Goal: Task Accomplishment & Management: Use online tool/utility

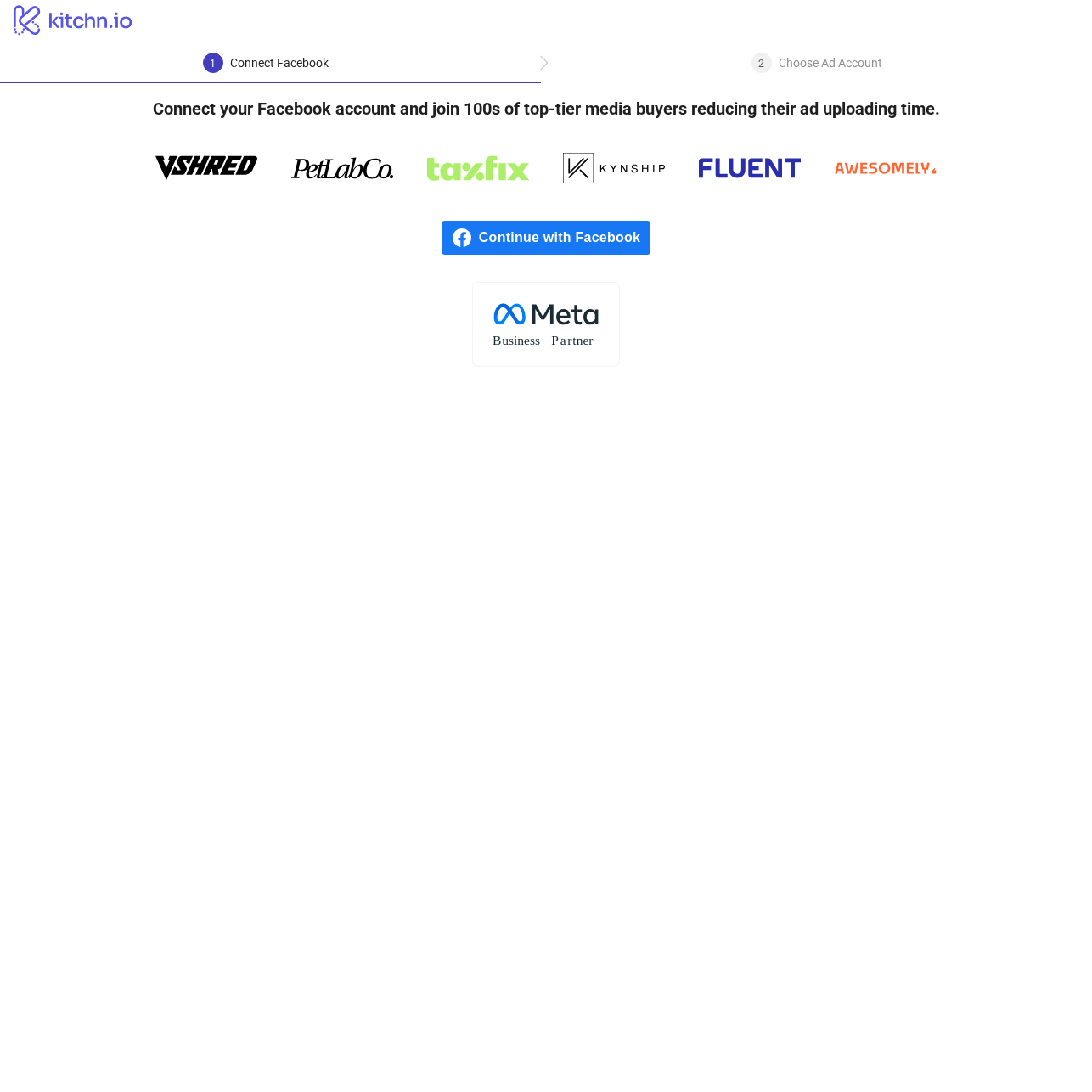
click at [572, 239] on span "Continue with Facebook" at bounding box center [565, 238] width 172 height 34
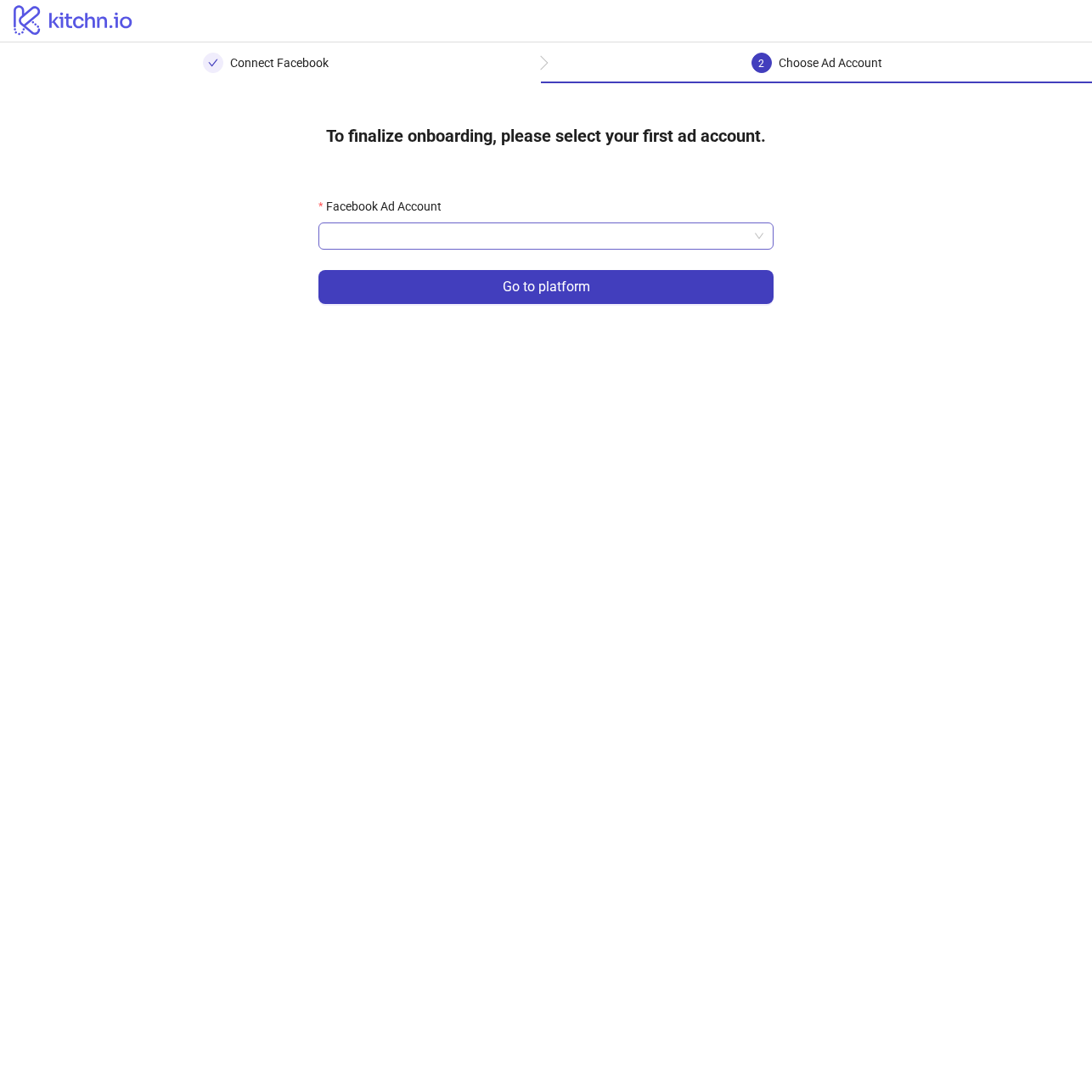
click at [497, 241] on input "Facebook Ad Account" at bounding box center [538, 236] width 420 height 26
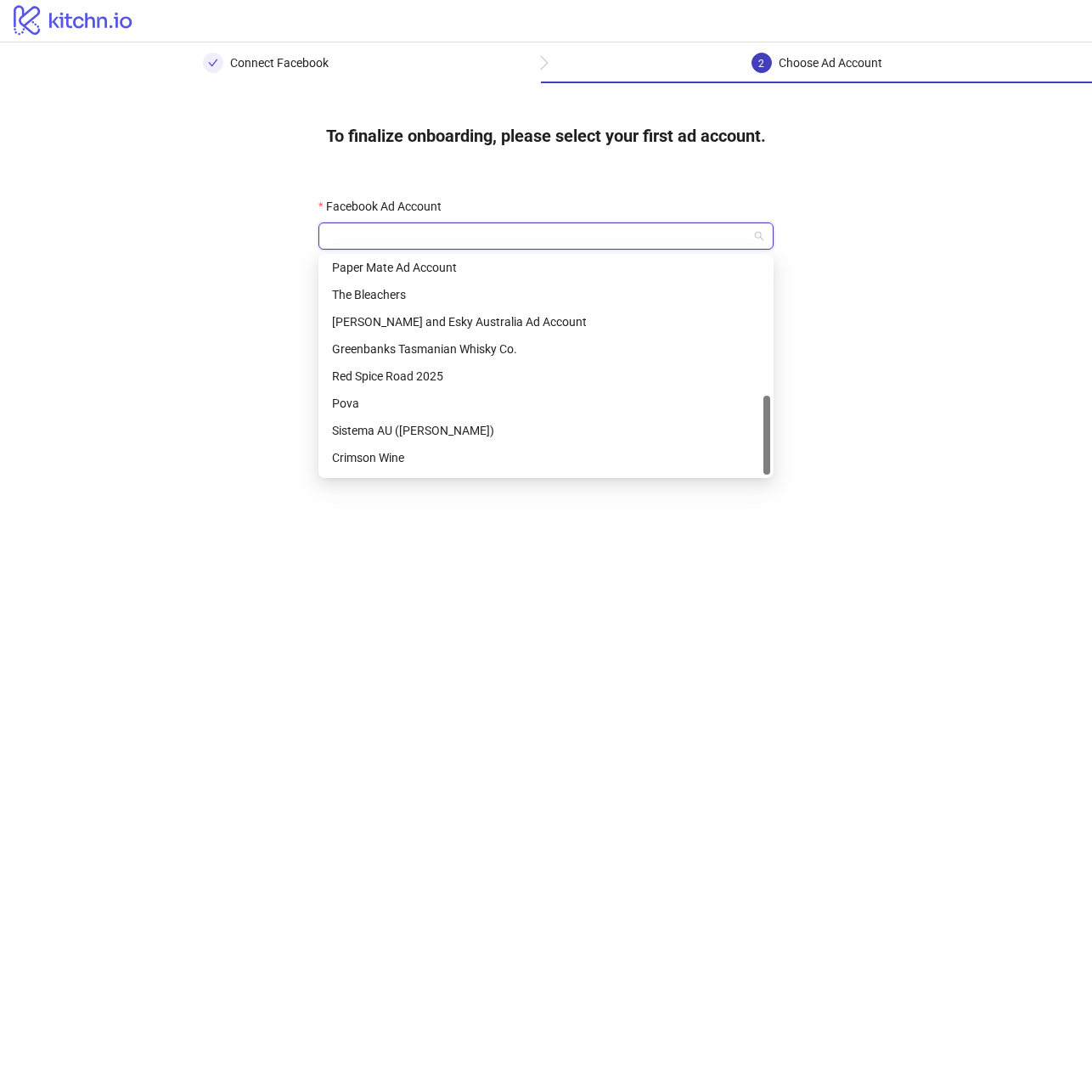
scroll to position [380, 0]
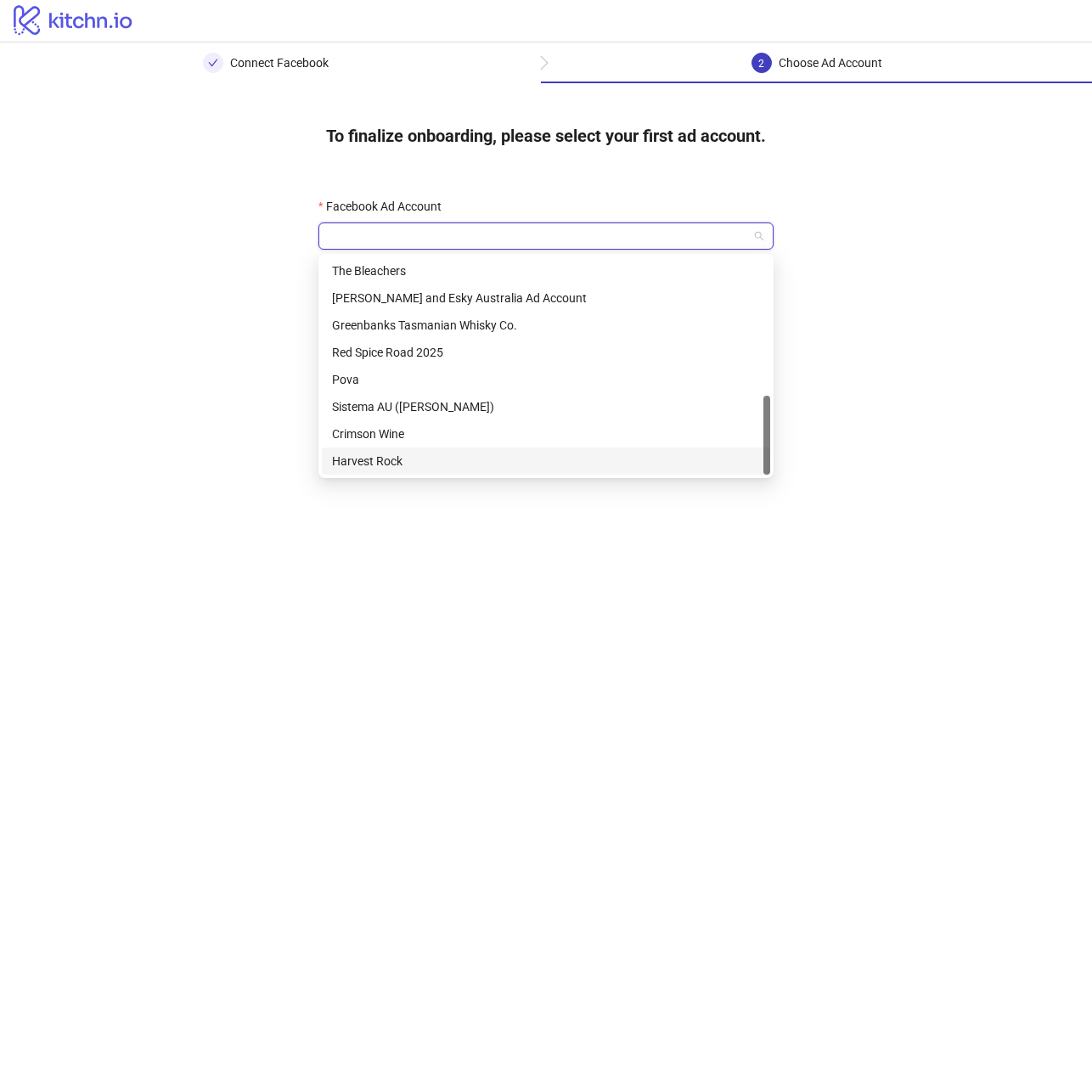
click at [470, 462] on div "Harvest Rock" at bounding box center [546, 461] width 428 height 19
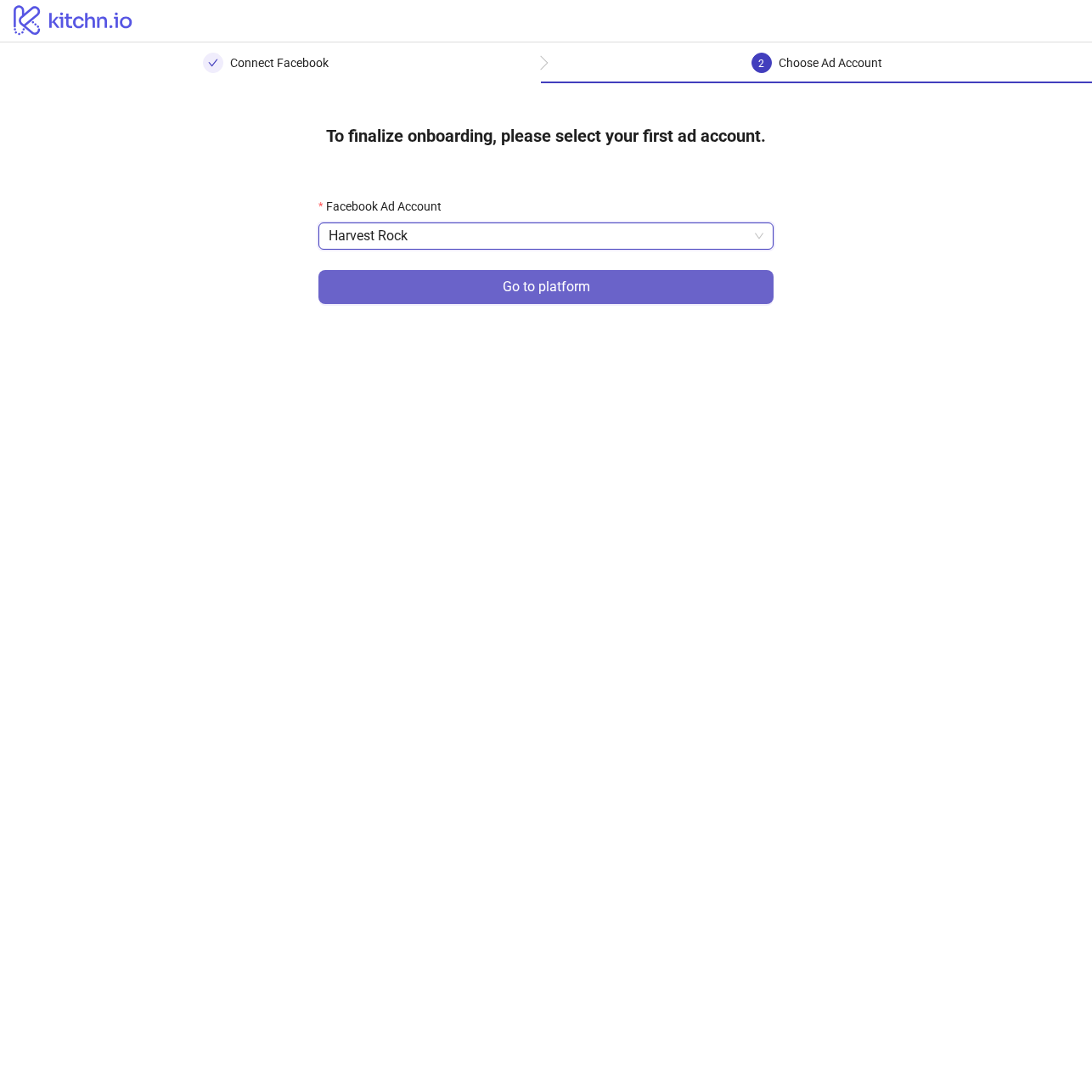
click at [541, 287] on span "Go to platform" at bounding box center [546, 286] width 88 height 15
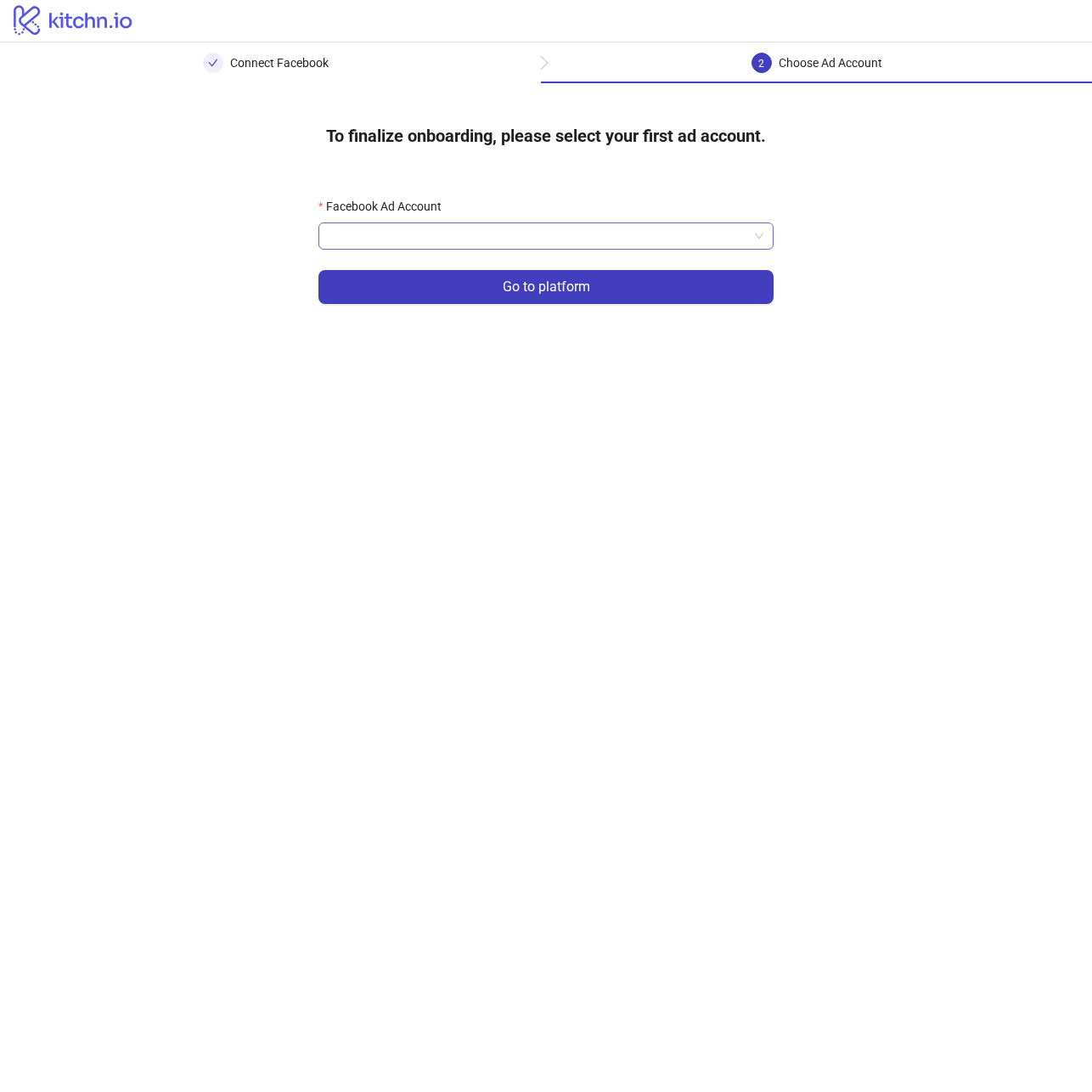
click at [470, 245] on input "Facebook Ad Account" at bounding box center [538, 236] width 420 height 26
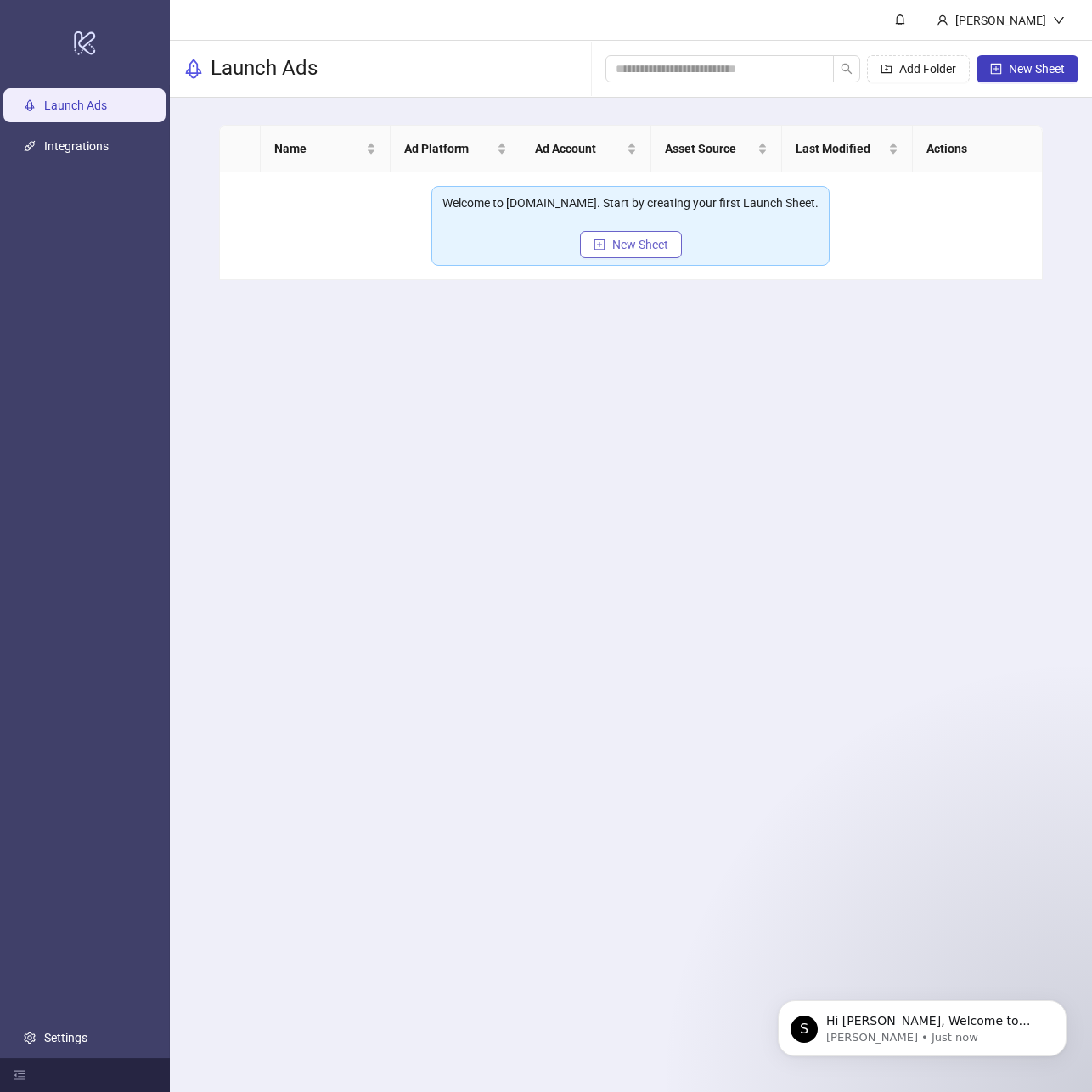
click at [654, 248] on span "New Sheet" at bounding box center [640, 244] width 56 height 13
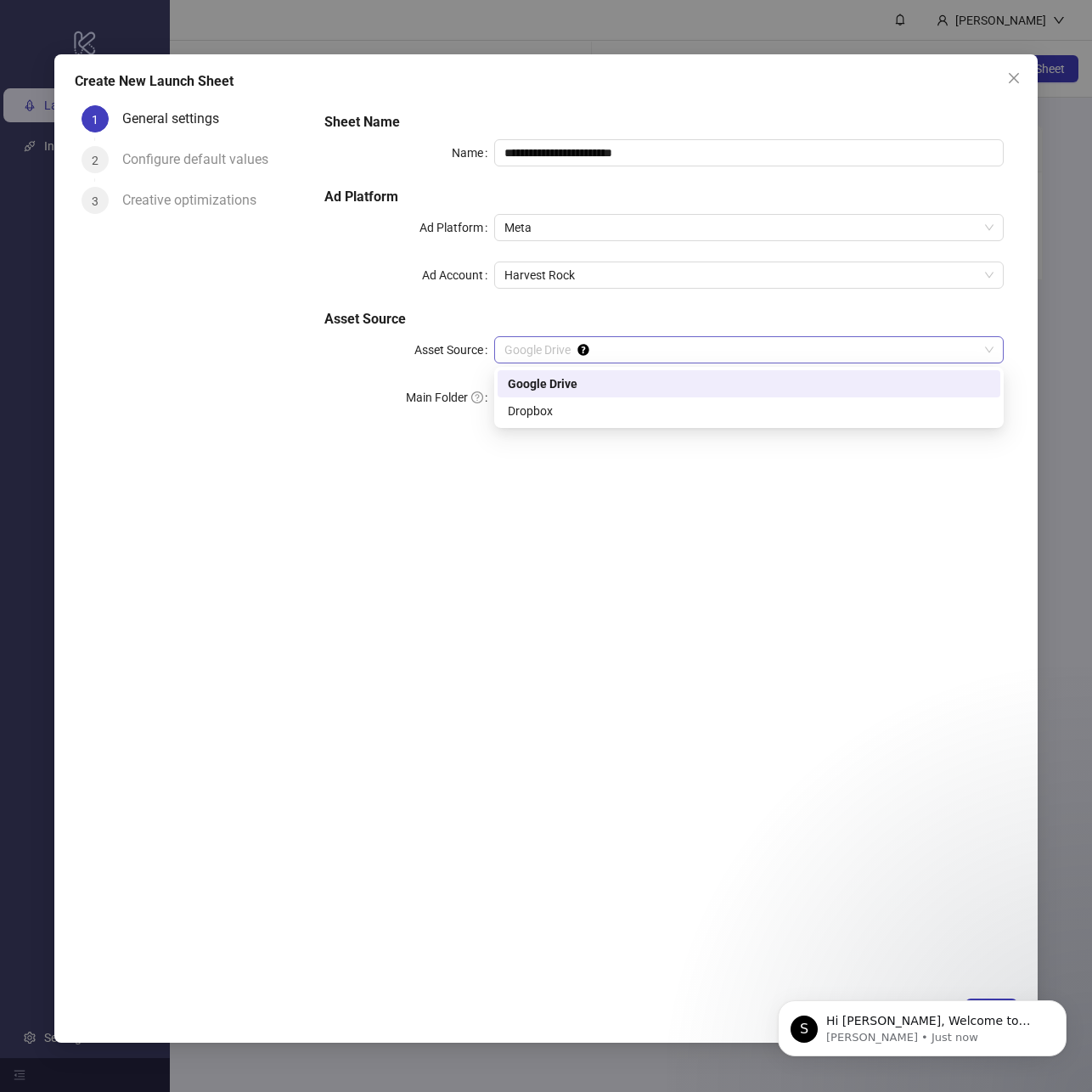
click at [632, 355] on span "Google Drive" at bounding box center [749, 349] width 489 height 26
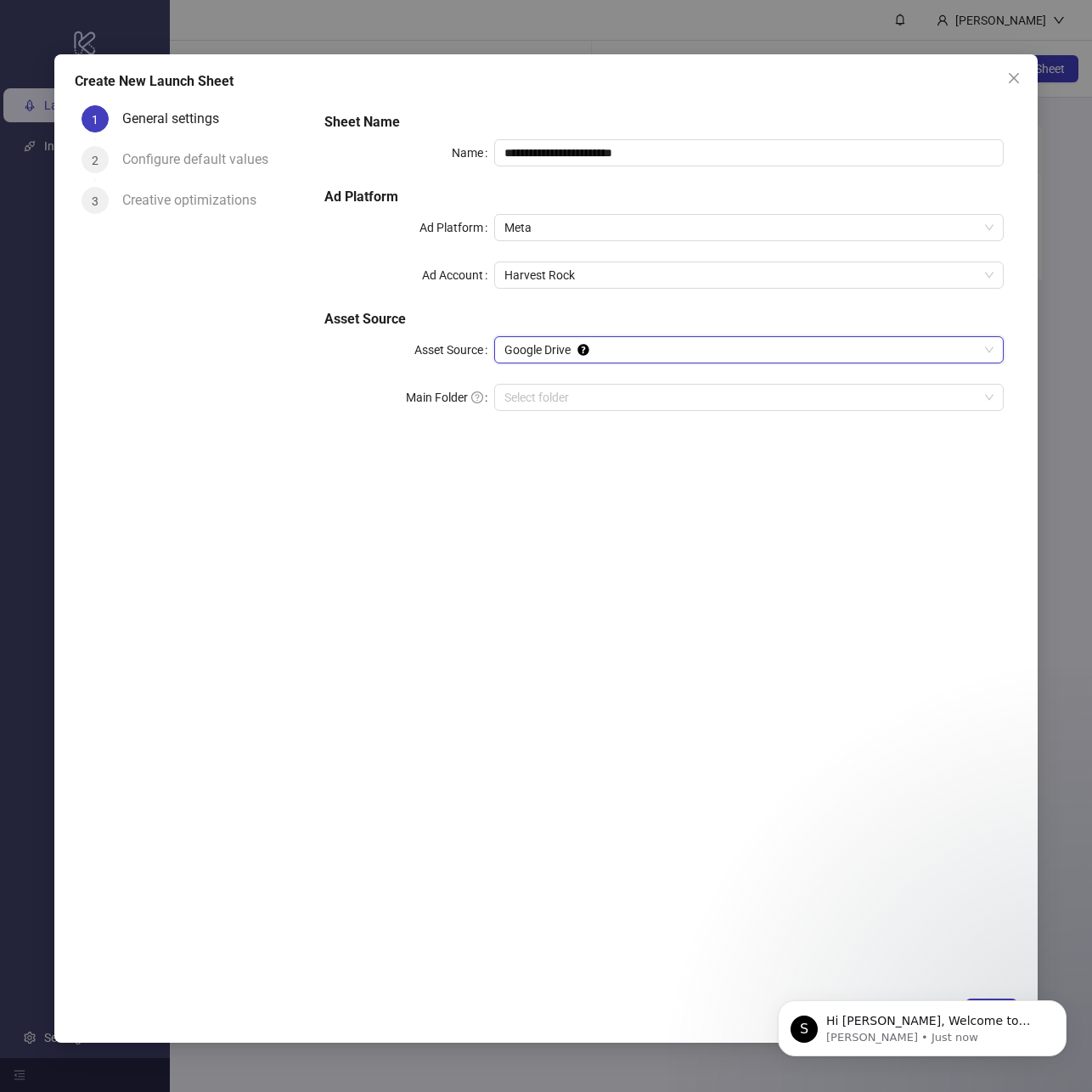
click at [632, 355] on span "Google Drive" at bounding box center [749, 349] width 489 height 26
click at [620, 392] on input "Main Folder" at bounding box center [742, 397] width 474 height 26
click at [612, 394] on input "Main Folder" at bounding box center [742, 397] width 474 height 26
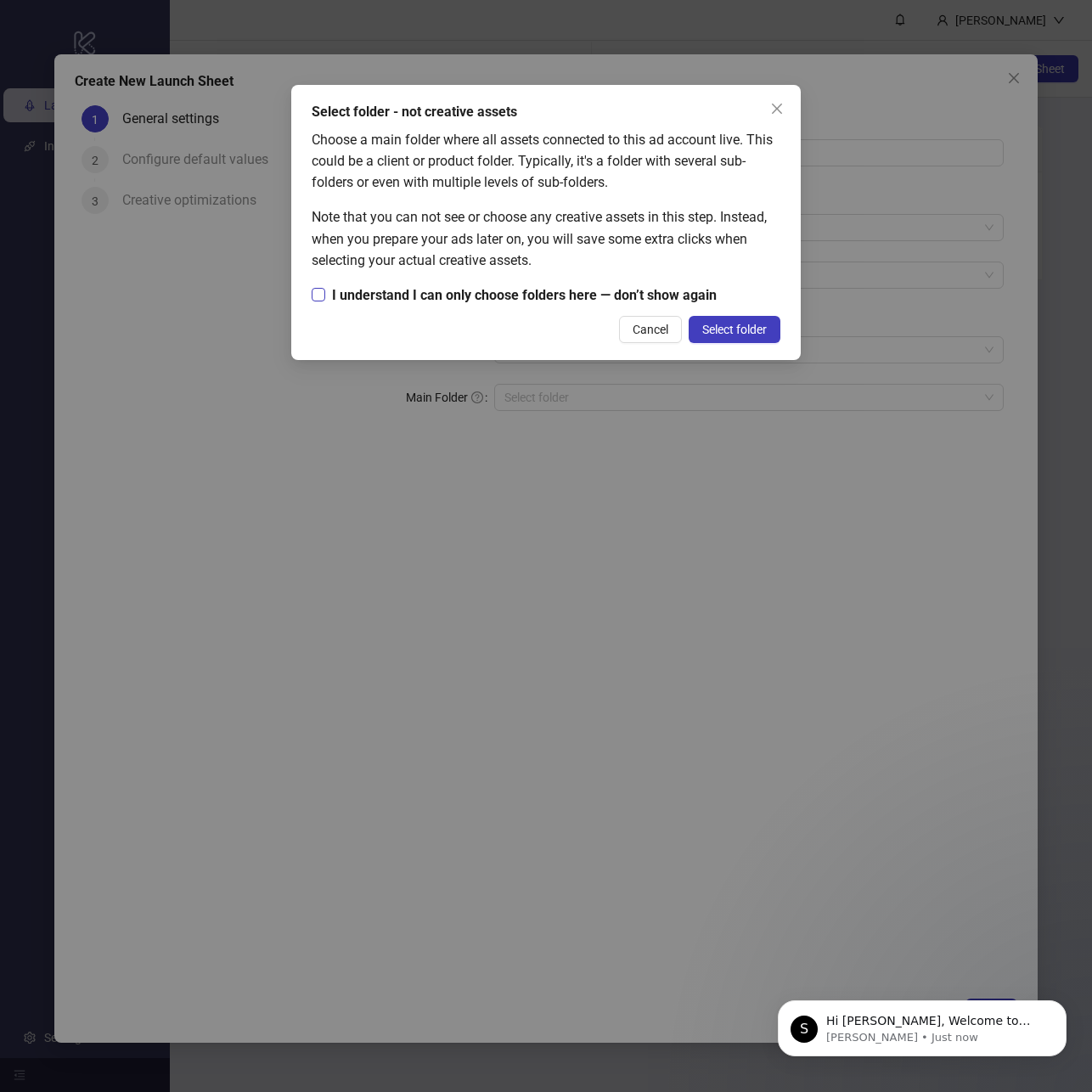
click at [464, 301] on span "I understand I can only choose folders here — don’t show again" at bounding box center [524, 295] width 399 height 21
click at [710, 327] on span "Select folder" at bounding box center [734, 329] width 65 height 13
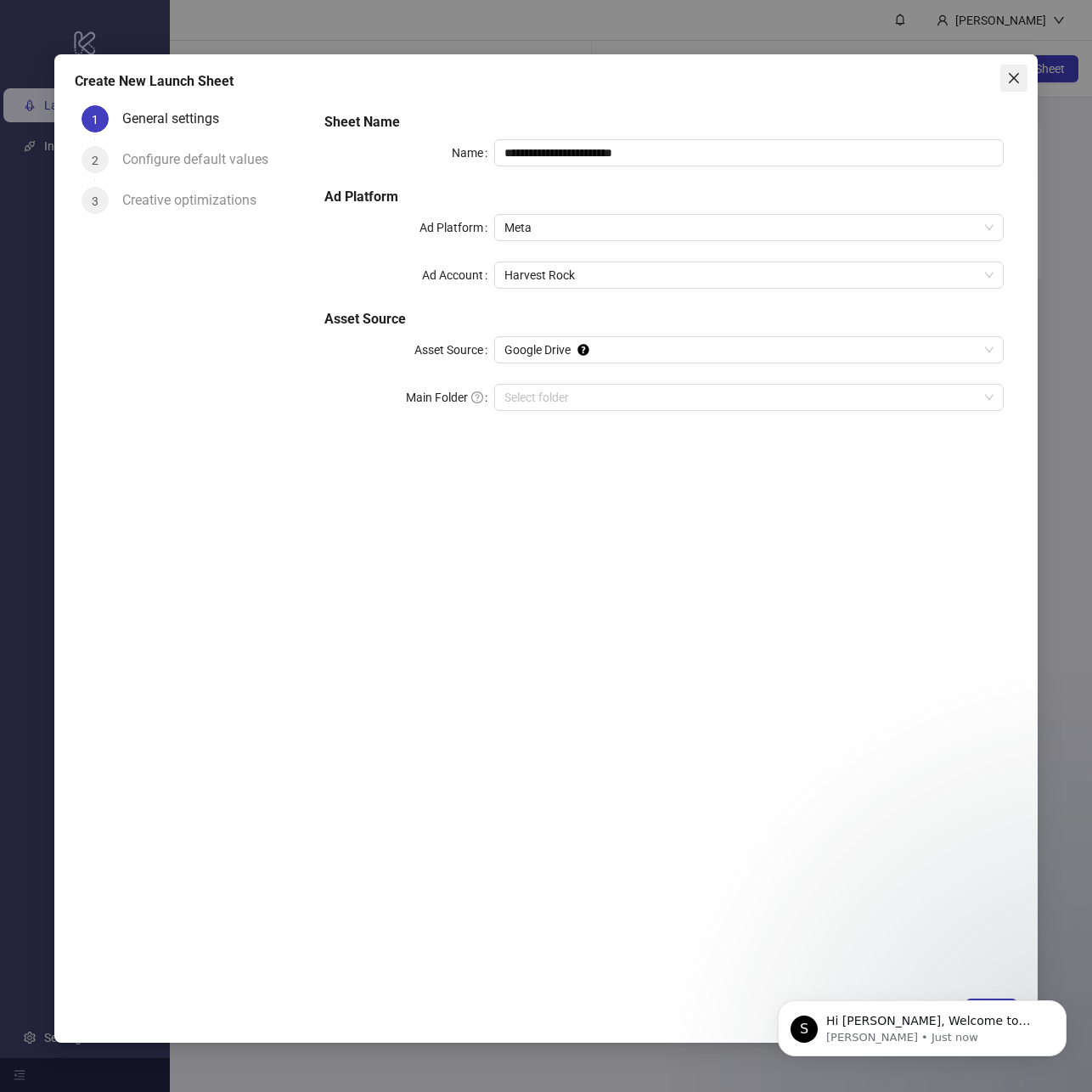
click at [1012, 78] on icon "close" at bounding box center [1013, 78] width 13 height 13
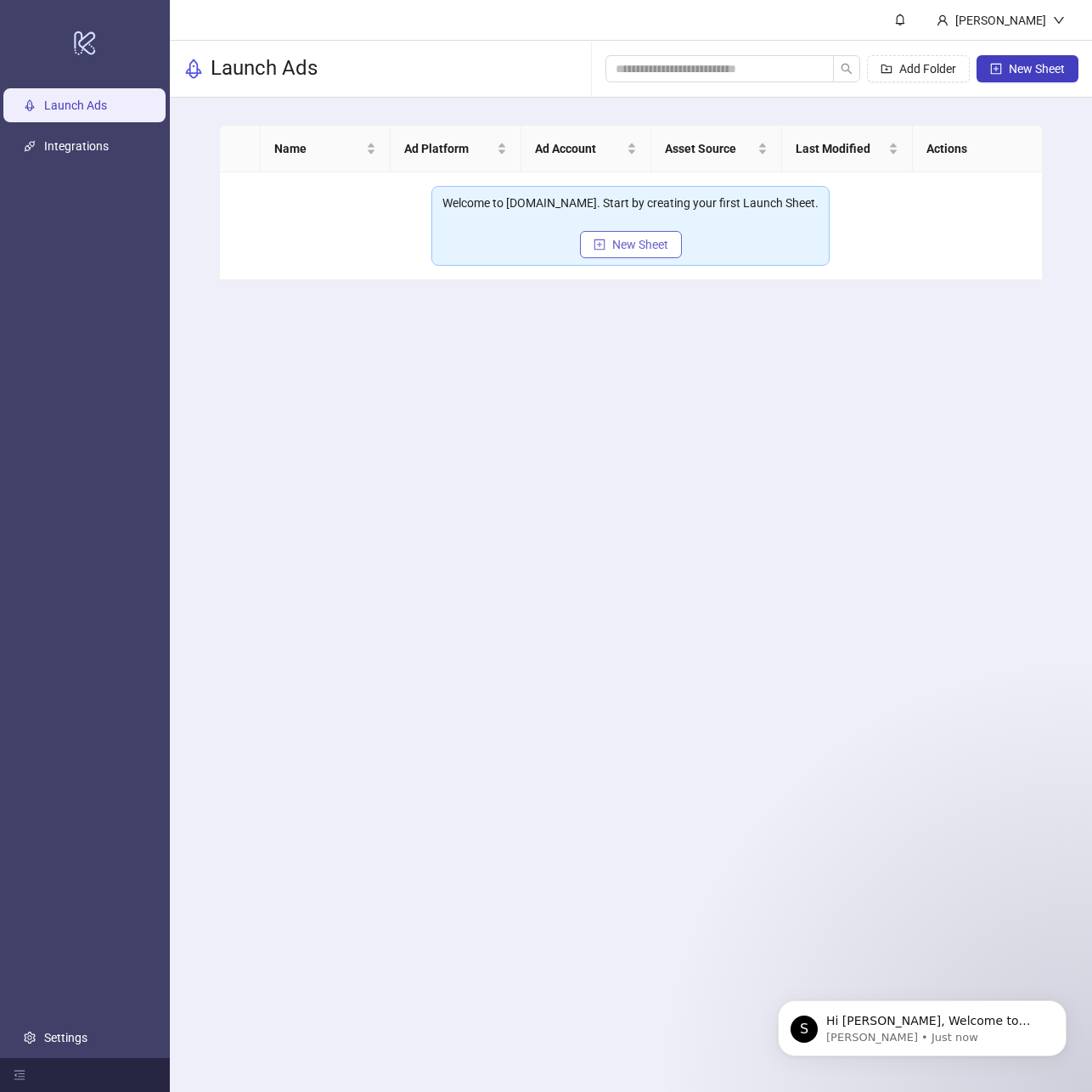
click at [622, 244] on span "New Sheet" at bounding box center [640, 244] width 56 height 13
type input "**********"
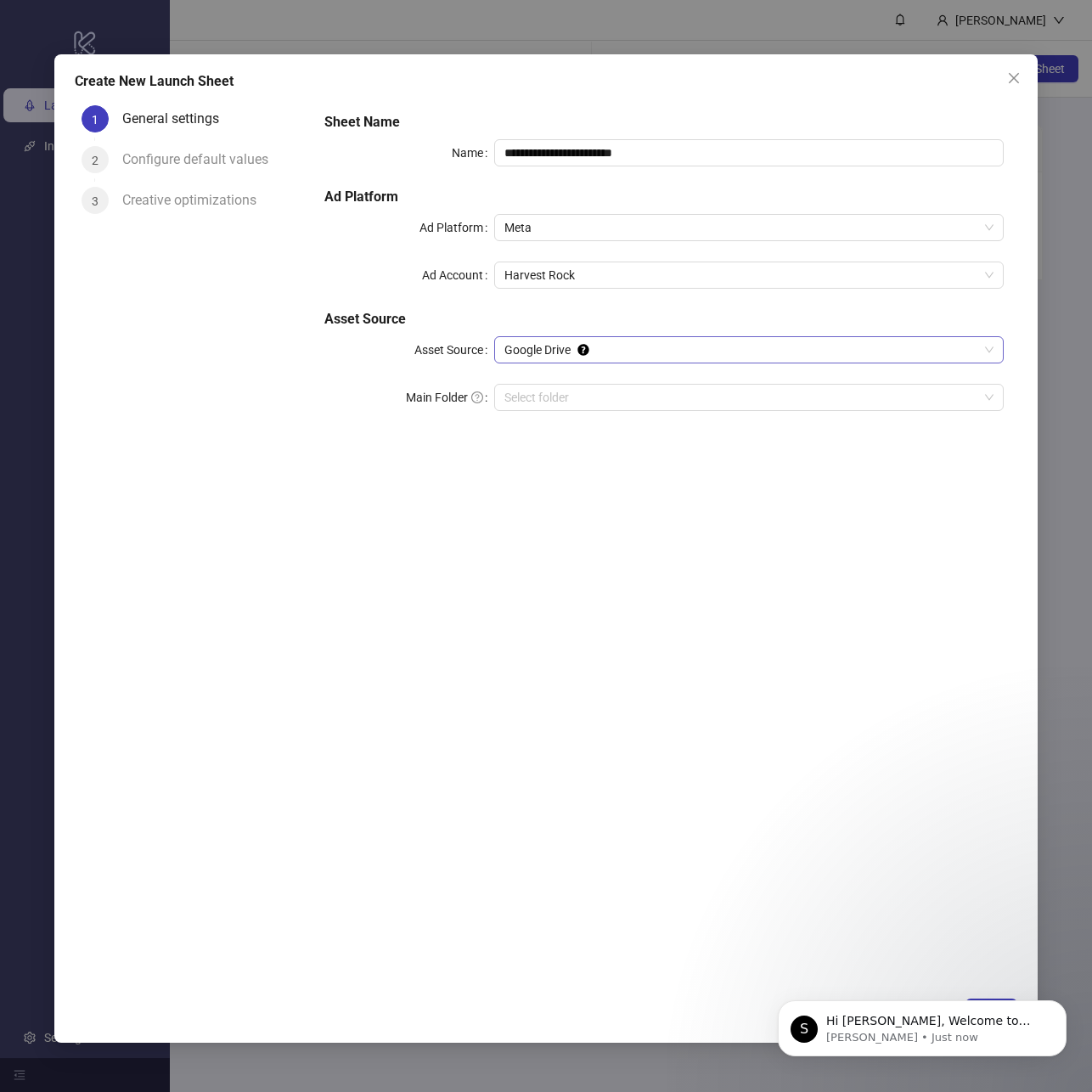
click at [596, 349] on span "Google Drive" at bounding box center [749, 349] width 489 height 26
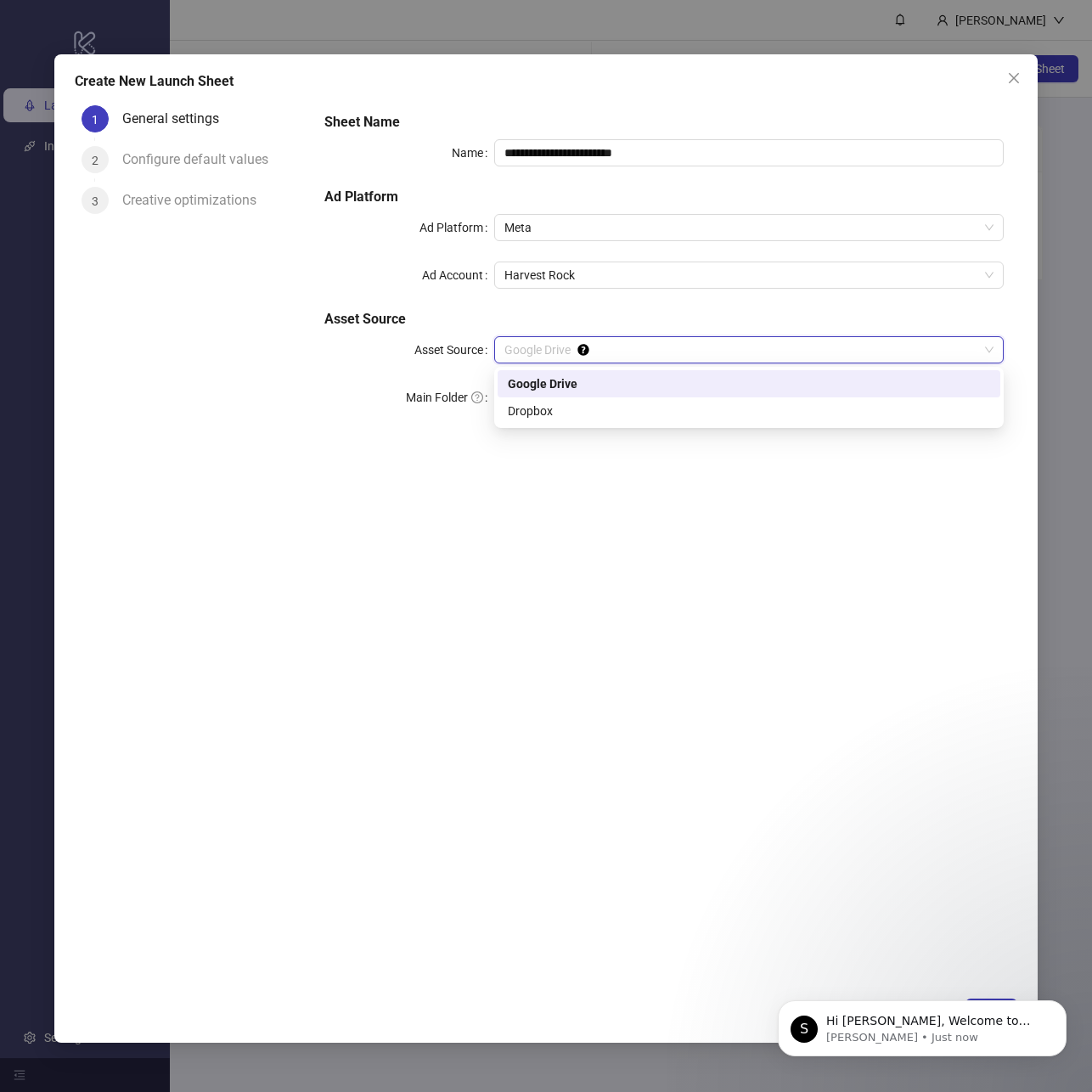
drag, startPoint x: 596, startPoint y: 349, endPoint x: 594, endPoint y: 358, distance: 9.2
click at [596, 349] on span "Google Drive" at bounding box center [749, 349] width 489 height 26
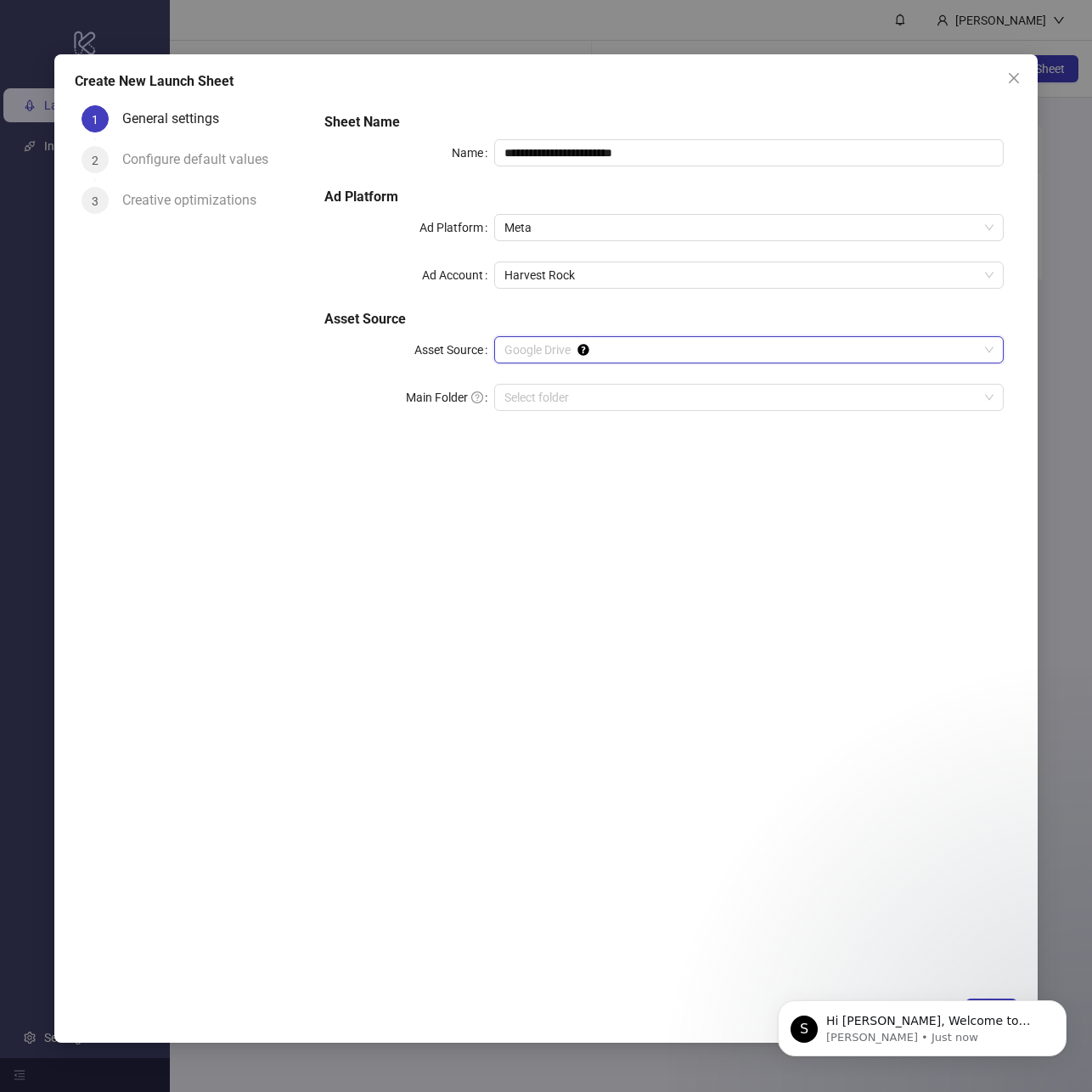
drag, startPoint x: 594, startPoint y: 352, endPoint x: 586, endPoint y: 379, distance: 28.2
click at [594, 356] on span "Google Drive" at bounding box center [749, 349] width 489 height 26
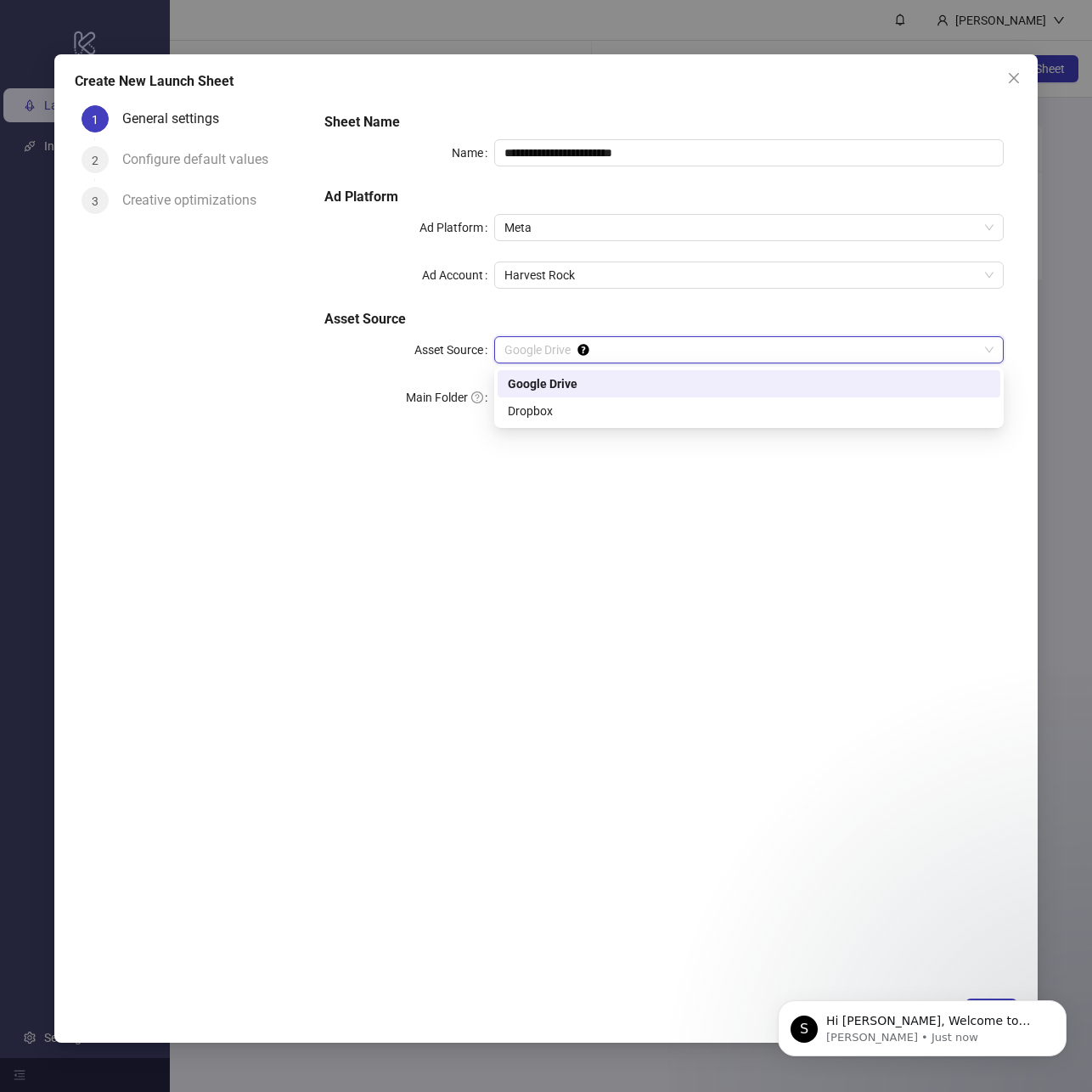
click at [584, 381] on div "Google Drive" at bounding box center [749, 384] width 483 height 19
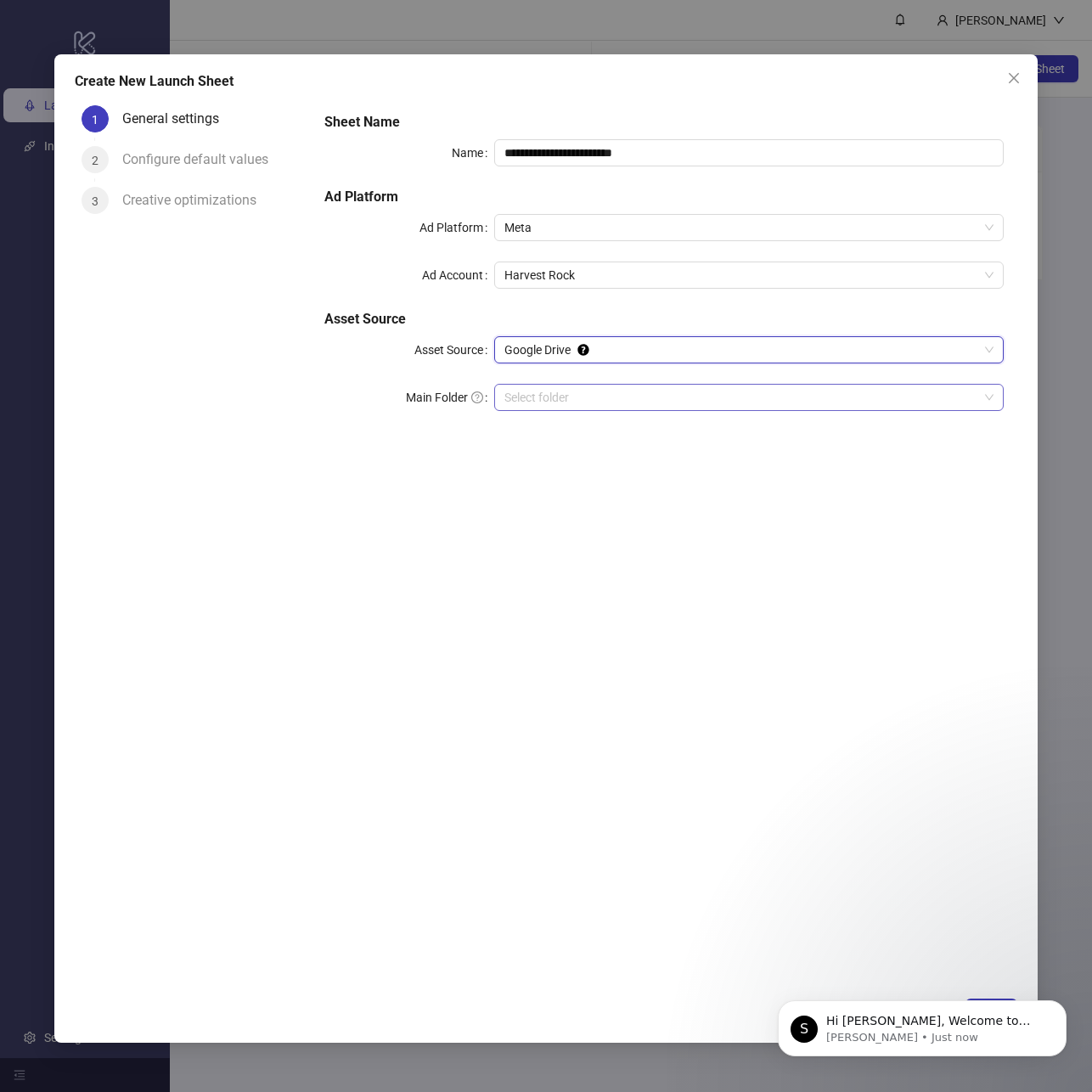
click at [578, 405] on input "Main Folder" at bounding box center [742, 397] width 474 height 26
click at [722, 397] on input "Main Folder" at bounding box center [742, 397] width 474 height 26
click at [915, 893] on div "**********" at bounding box center [664, 543] width 706 height 890
click at [1070, 1007] on button "Dismiss notification" at bounding box center [1061, 1005] width 22 height 22
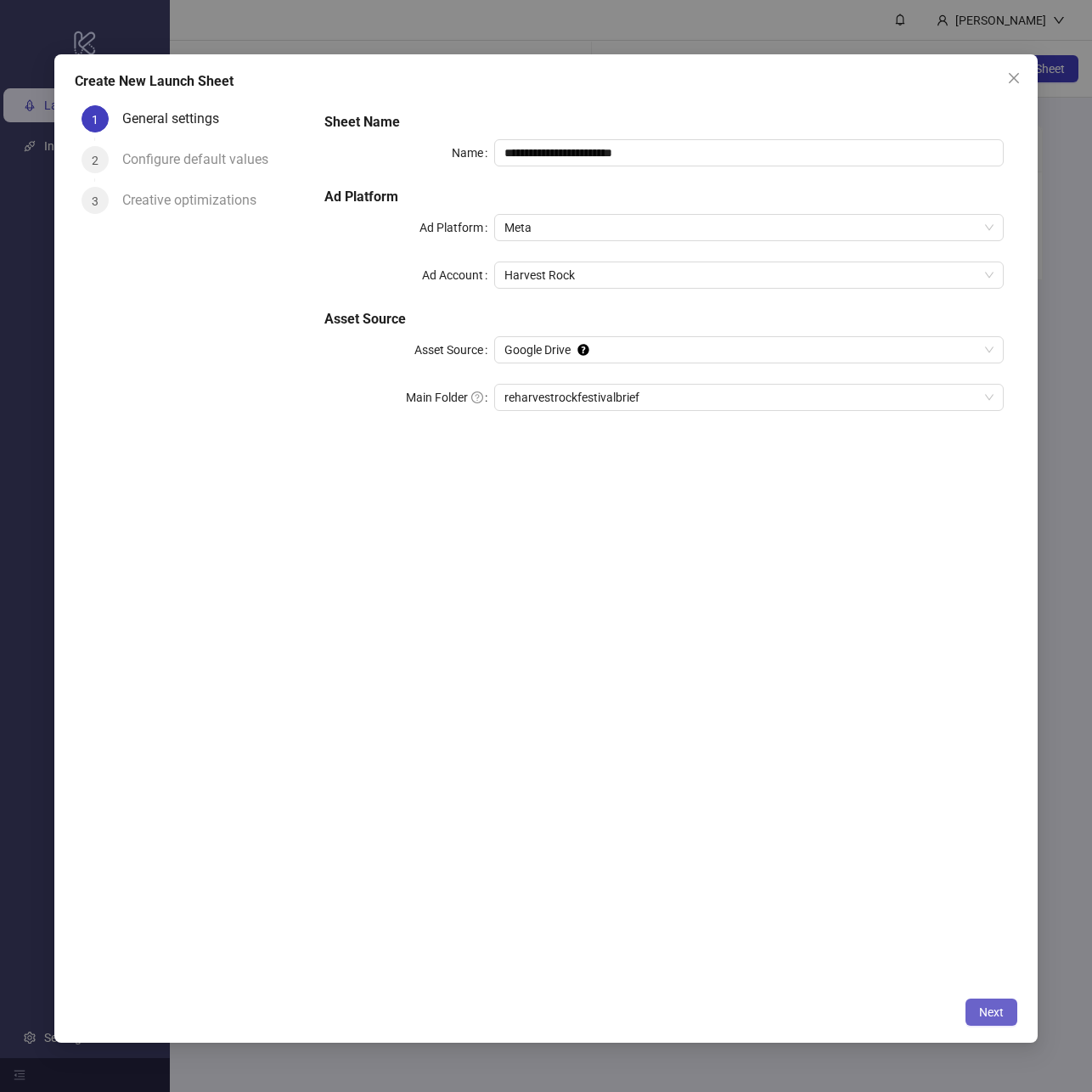
click at [1011, 1010] on button "Next" at bounding box center [991, 1012] width 52 height 27
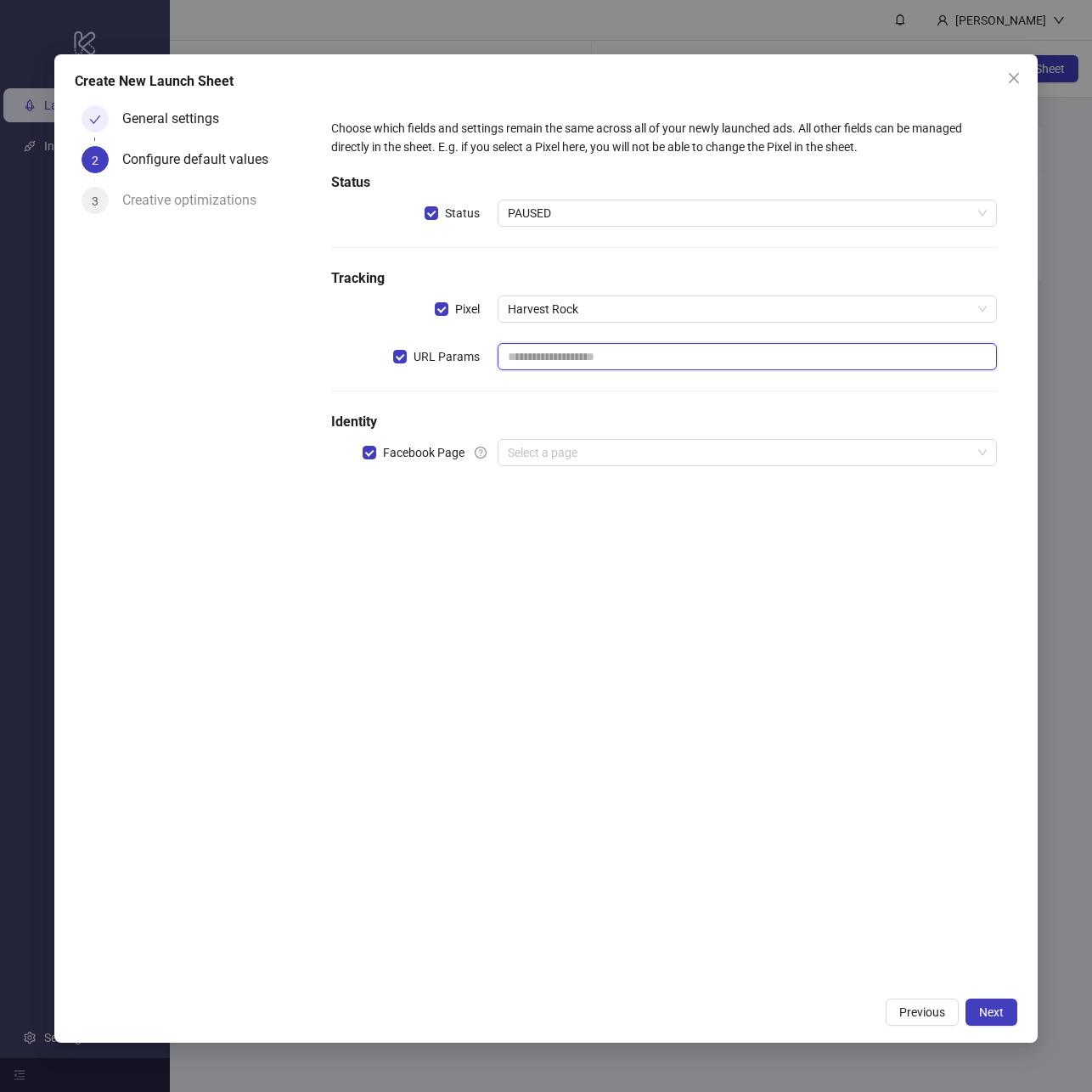
click at [551, 357] on input "text" at bounding box center [747, 356] width 500 height 27
click at [557, 448] on input "search" at bounding box center [739, 453] width 464 height 26
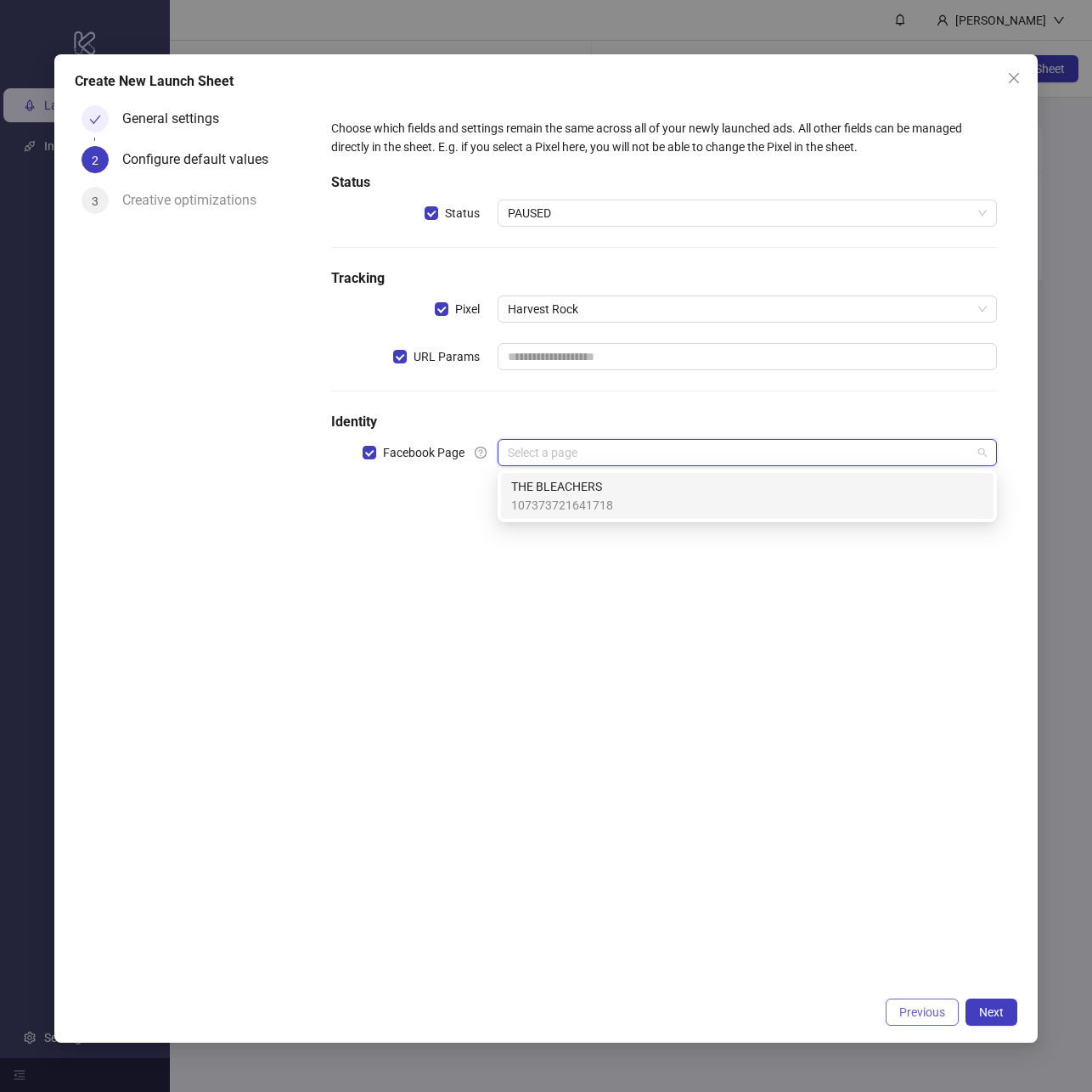
click at [930, 1012] on span "Previous" at bounding box center [922, 1012] width 46 height 13
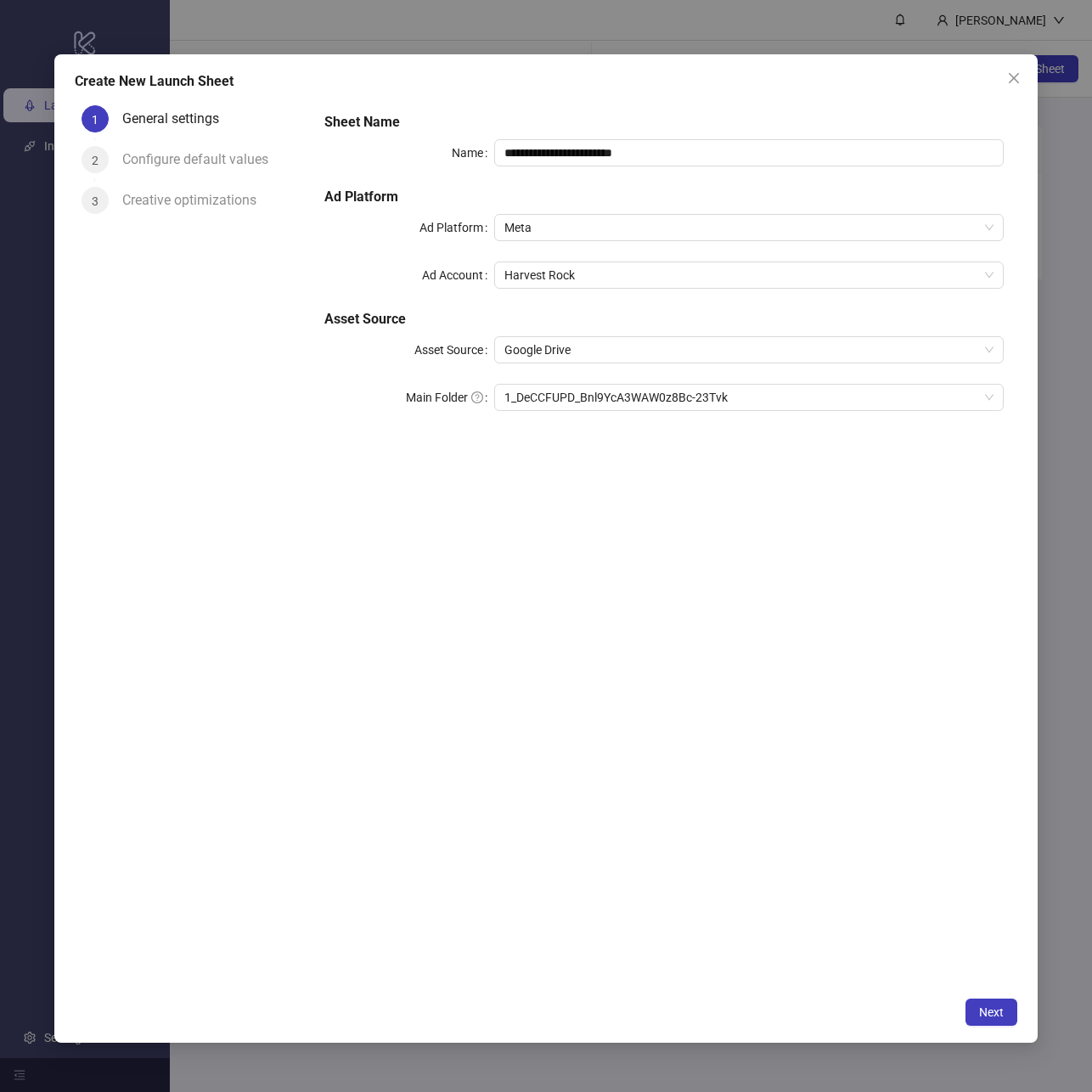
click at [924, 1014] on div "Next" at bounding box center [546, 1012] width 942 height 27
click at [1016, 73] on icon "close" at bounding box center [1013, 78] width 13 height 13
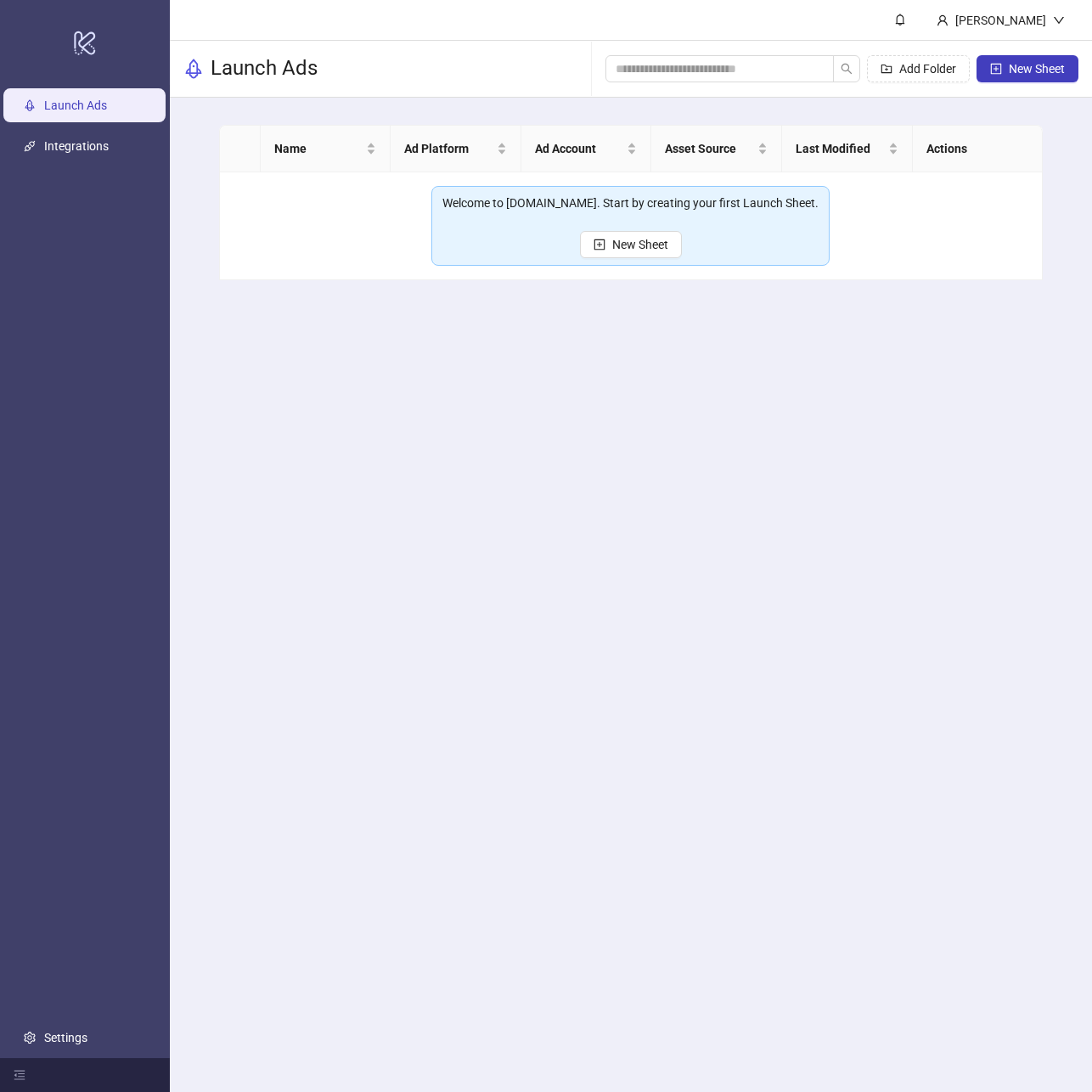
click at [935, 363] on main "John Buchan Launch Ads Add Folder New Sheet Name Ad Platform Ad Account Asset S…" at bounding box center [630, 546] width 922 height 1092
